Goal: Transaction & Acquisition: Subscribe to service/newsletter

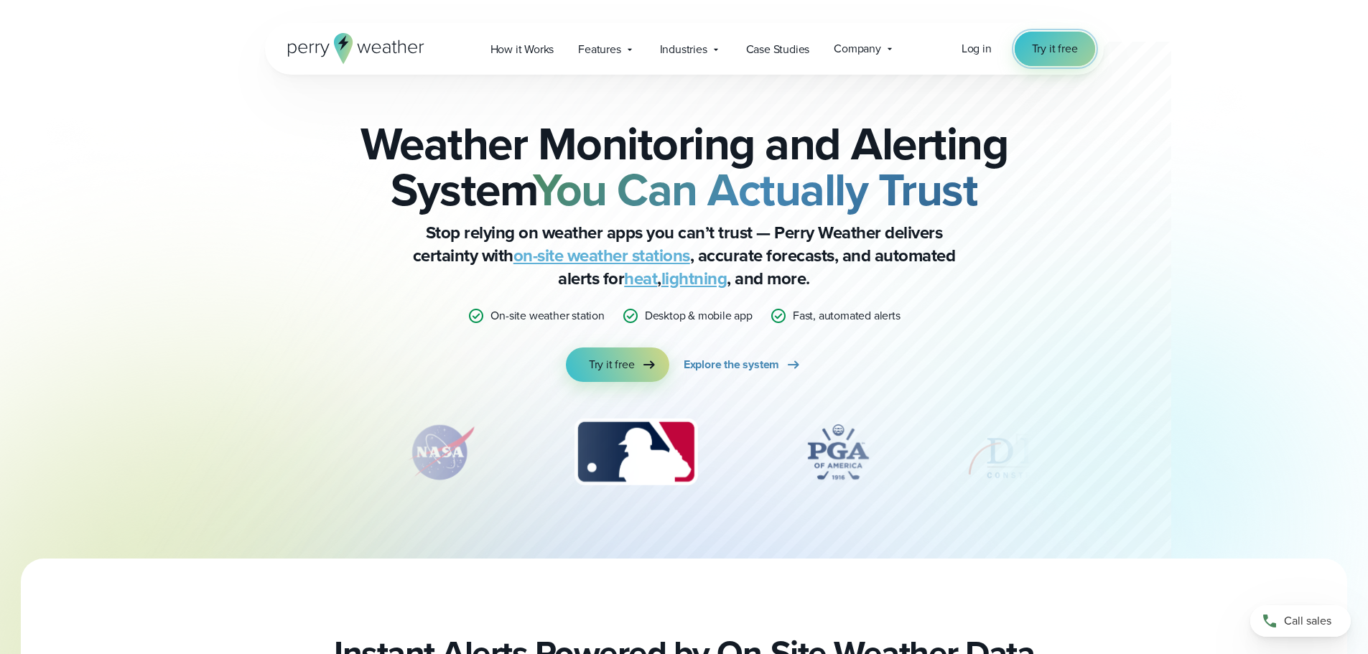
click at [1034, 49] on span "Try it free" at bounding box center [1055, 48] width 46 height 17
